Goal: Information Seeking & Learning: Find specific fact

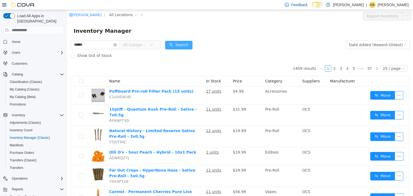
click at [181, 43] on button "Search" at bounding box center [178, 45] width 27 height 9
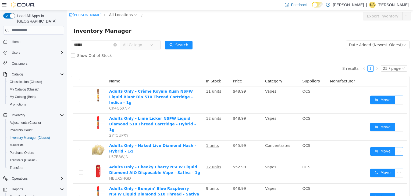
click at [139, 44] on span "All Categories" at bounding box center [135, 44] width 24 height 5
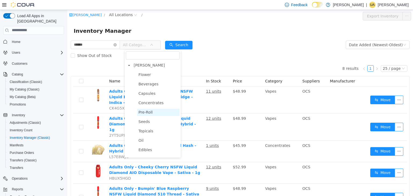
click at [142, 114] on span "Pre-Roll" at bounding box center [146, 112] width 14 height 4
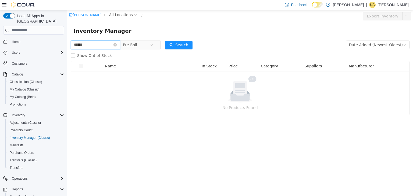
click at [120, 45] on input "******" at bounding box center [95, 44] width 49 height 9
type input "*"
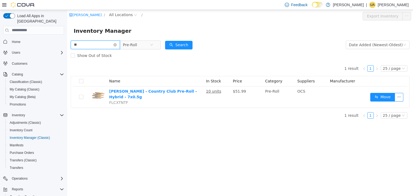
type input "*"
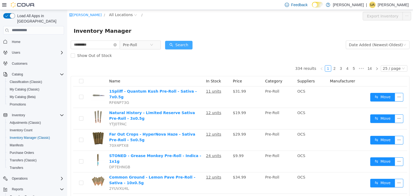
click at [185, 45] on button "Search" at bounding box center [178, 45] width 27 height 9
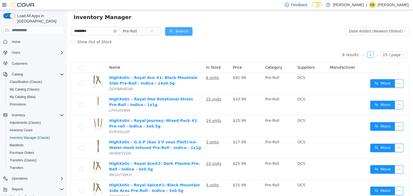
scroll to position [13, 0]
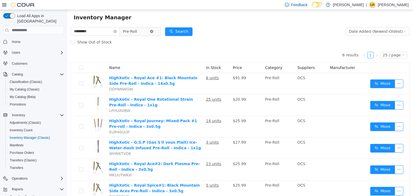
click at [153, 31] on icon "icon: close-circle" at bounding box center [151, 31] width 3 height 3
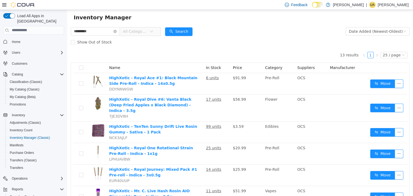
click at [153, 31] on icon "icon: down" at bounding box center [151, 31] width 3 height 3
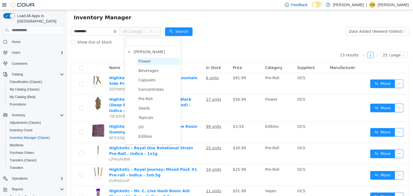
click at [151, 62] on span "Flower" at bounding box center [158, 61] width 43 height 7
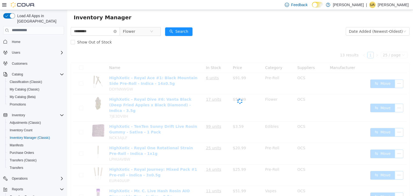
scroll to position [0, 0]
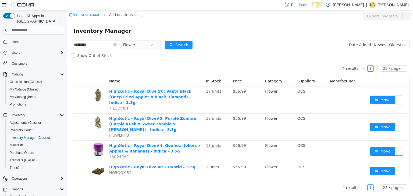
click at [182, 33] on div "Inventory Manager" at bounding box center [240, 30] width 333 height 9
click at [120, 48] on input "*********" at bounding box center [95, 44] width 49 height 9
type input "*"
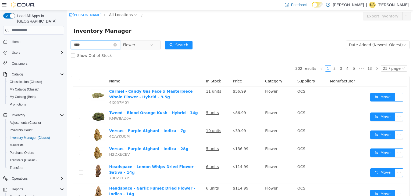
type input "****"
click at [139, 46] on span "Flower" at bounding box center [136, 45] width 27 height 8
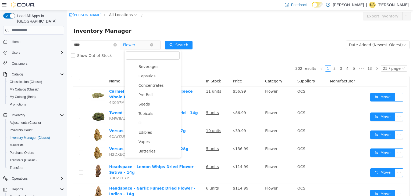
scroll to position [16, 0]
click at [155, 89] on span "Concentrates" at bounding box center [151, 87] width 25 height 4
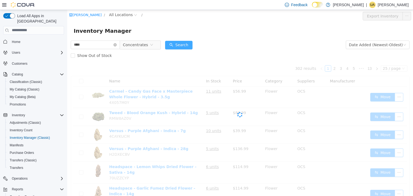
click at [182, 45] on button "Search" at bounding box center [178, 45] width 27 height 9
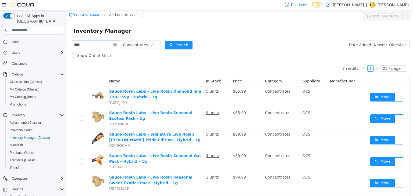
click at [117, 45] on icon "icon: close-circle" at bounding box center [115, 44] width 3 height 3
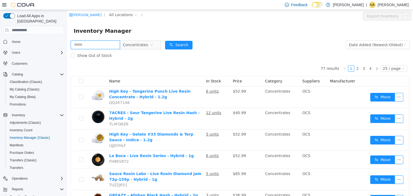
click at [78, 45] on input "text" at bounding box center [95, 44] width 49 height 9
type input "******"
click at [185, 44] on button "Search" at bounding box center [178, 45] width 27 height 9
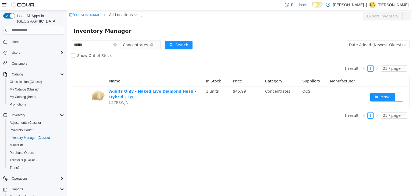
click at [143, 45] on span "Concentrates" at bounding box center [135, 45] width 25 height 8
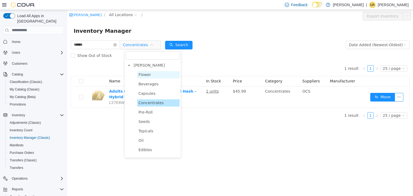
click at [139, 78] on span "Flower" at bounding box center [158, 74] width 43 height 7
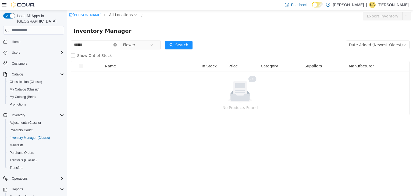
click at [117, 46] on icon "icon: close-circle" at bounding box center [115, 44] width 3 height 3
click at [80, 47] on input "text" at bounding box center [95, 44] width 49 height 9
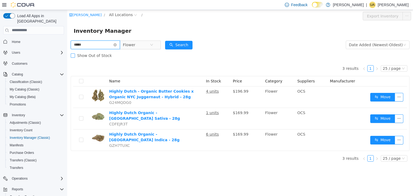
click at [89, 51] on label "Show Out of Stock" at bounding box center [92, 55] width 43 height 11
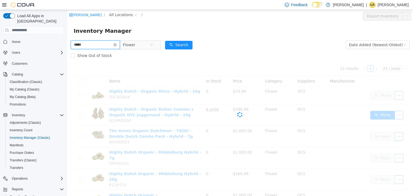
click at [92, 46] on input "*****" at bounding box center [95, 44] width 49 height 9
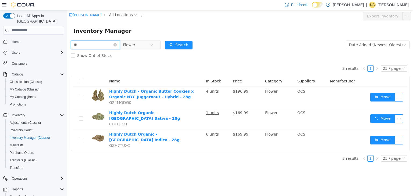
type input "*"
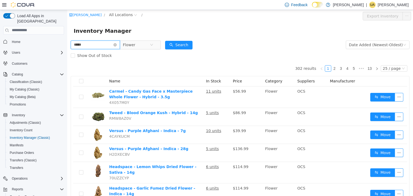
type input "*****"
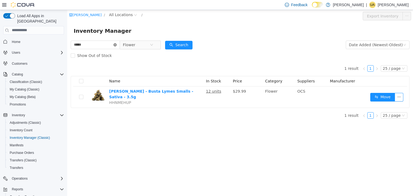
click at [117, 45] on icon "icon: close-circle" at bounding box center [115, 44] width 3 height 3
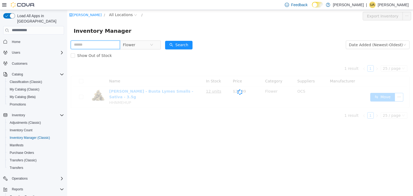
click at [78, 47] on input "text" at bounding box center [95, 44] width 49 height 9
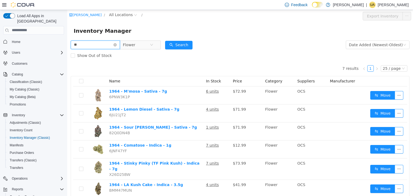
type input "*"
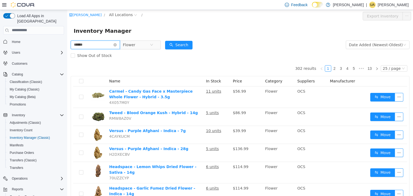
type input "******"
click at [182, 45] on button "Search" at bounding box center [178, 45] width 27 height 9
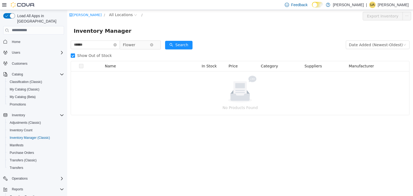
click at [145, 44] on span "Flower" at bounding box center [136, 45] width 27 height 8
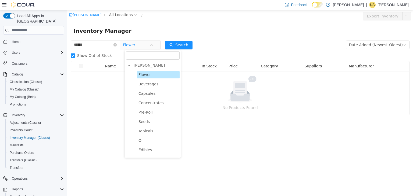
click at [140, 116] on span "Pre-Roll" at bounding box center [158, 112] width 43 height 7
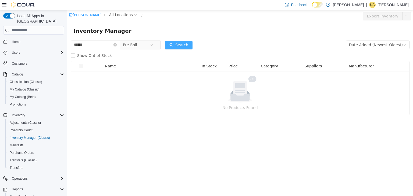
click at [182, 42] on button "Search" at bounding box center [178, 45] width 27 height 9
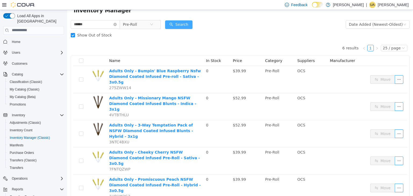
scroll to position [34, 0]
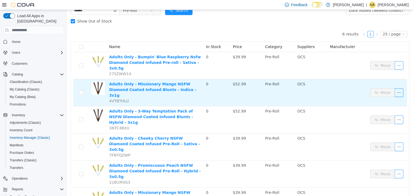
click at [224, 81] on td "0" at bounding box center [217, 92] width 27 height 27
